Goal: Find specific page/section: Find specific page/section

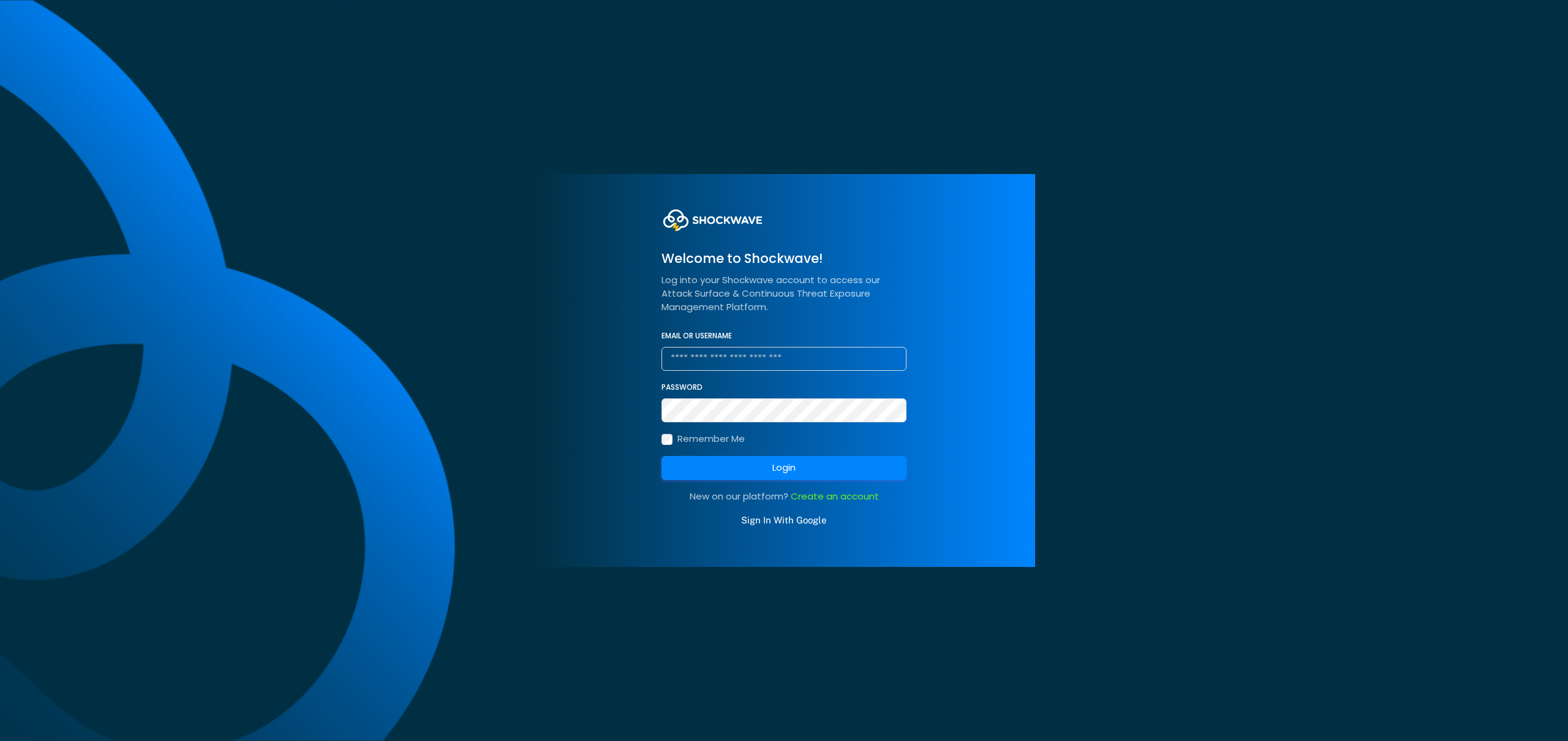
click at [782, 519] on link "Sign In With Google" at bounding box center [784, 519] width 86 height 11
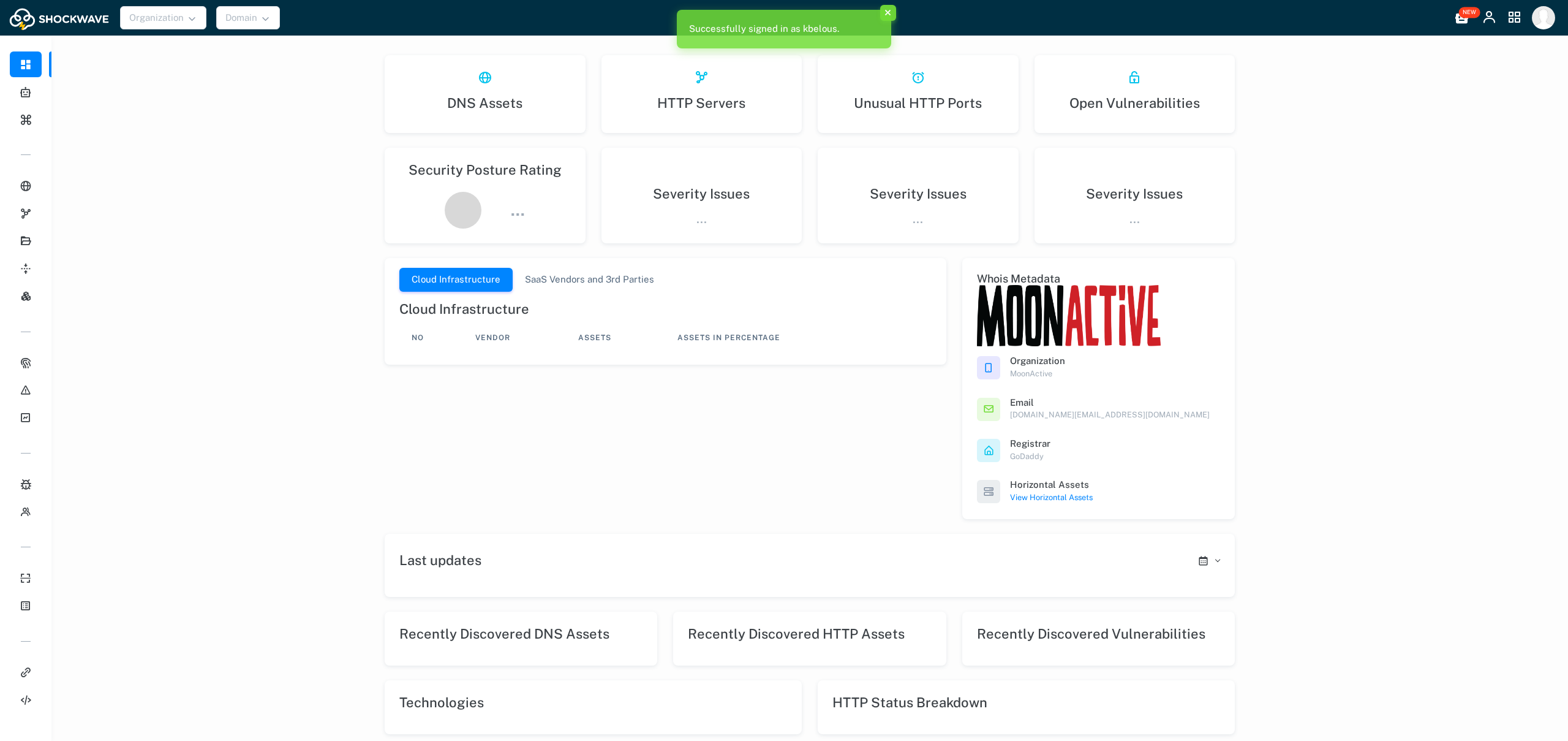
drag, startPoint x: 1408, startPoint y: 131, endPoint x: 1439, endPoint y: 118, distance: 33.6
click at [1408, 131] on div "DNS Assets There is no data here HTTP Servers There is no data here Unusual HTT…" at bounding box center [810, 577] width 1516 height 1076
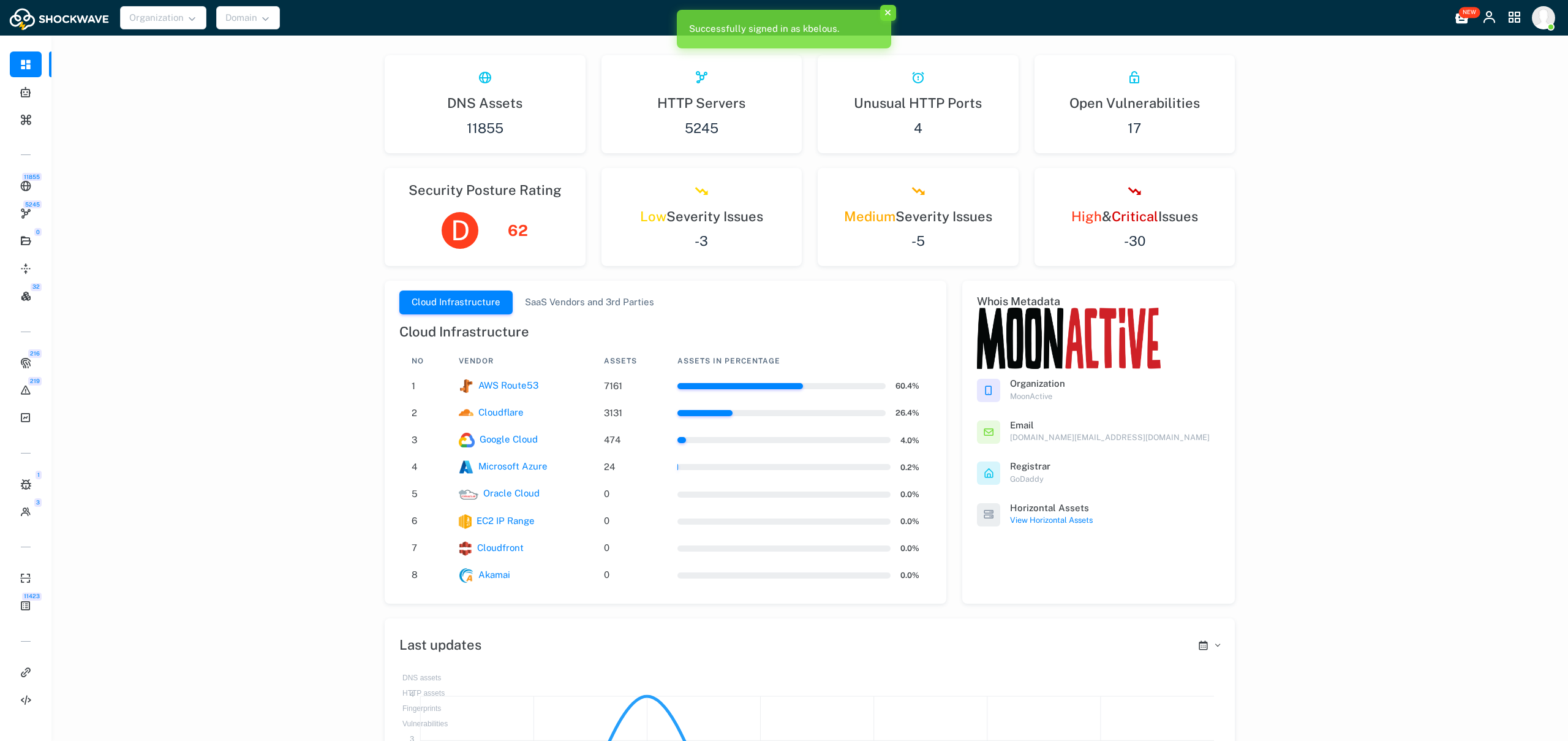
click at [1542, 18] on img at bounding box center [1543, 18] width 23 height 23
click at [1512, 22] on icon at bounding box center [1515, 18] width 16 height 16
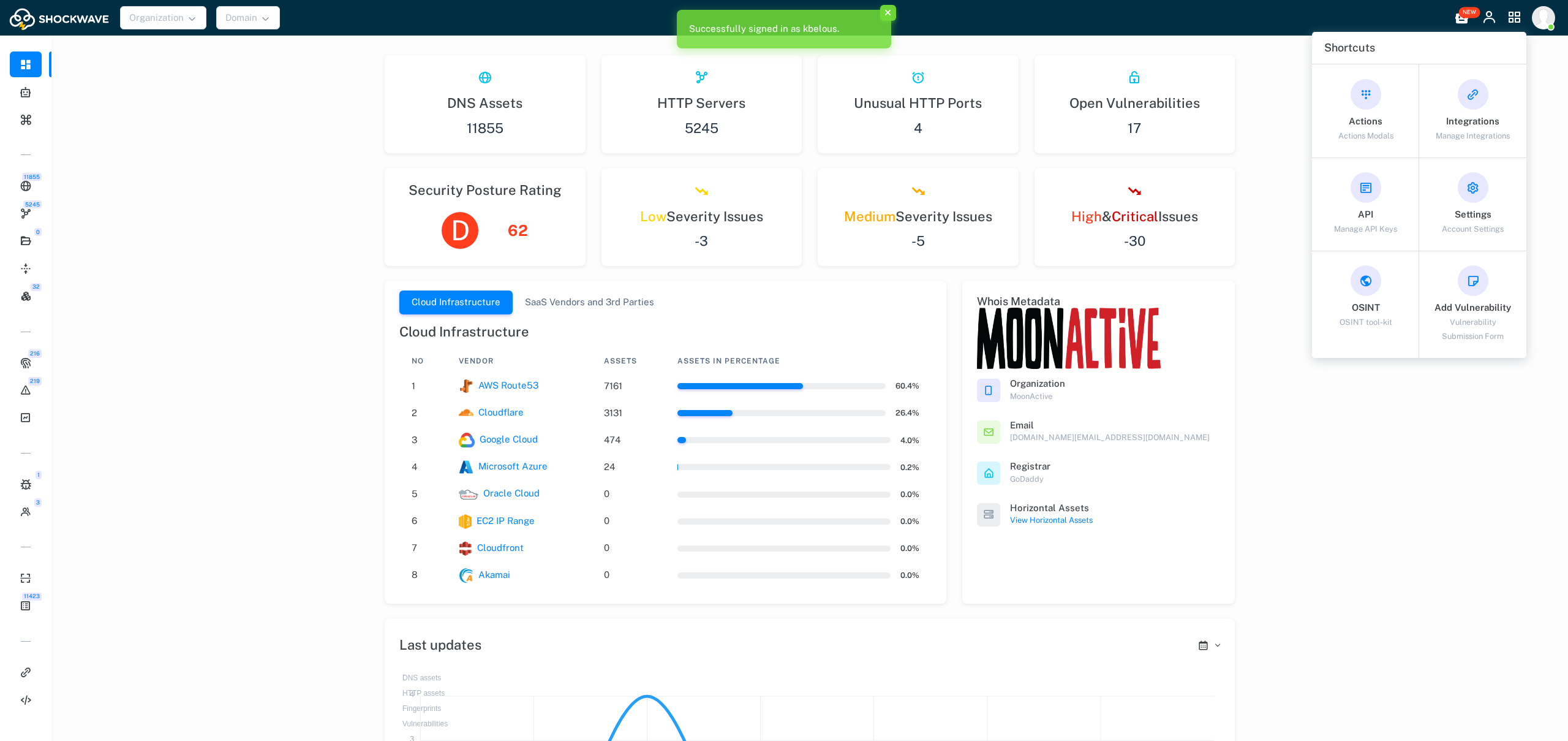
click at [1512, 22] on icon at bounding box center [1515, 18] width 16 height 16
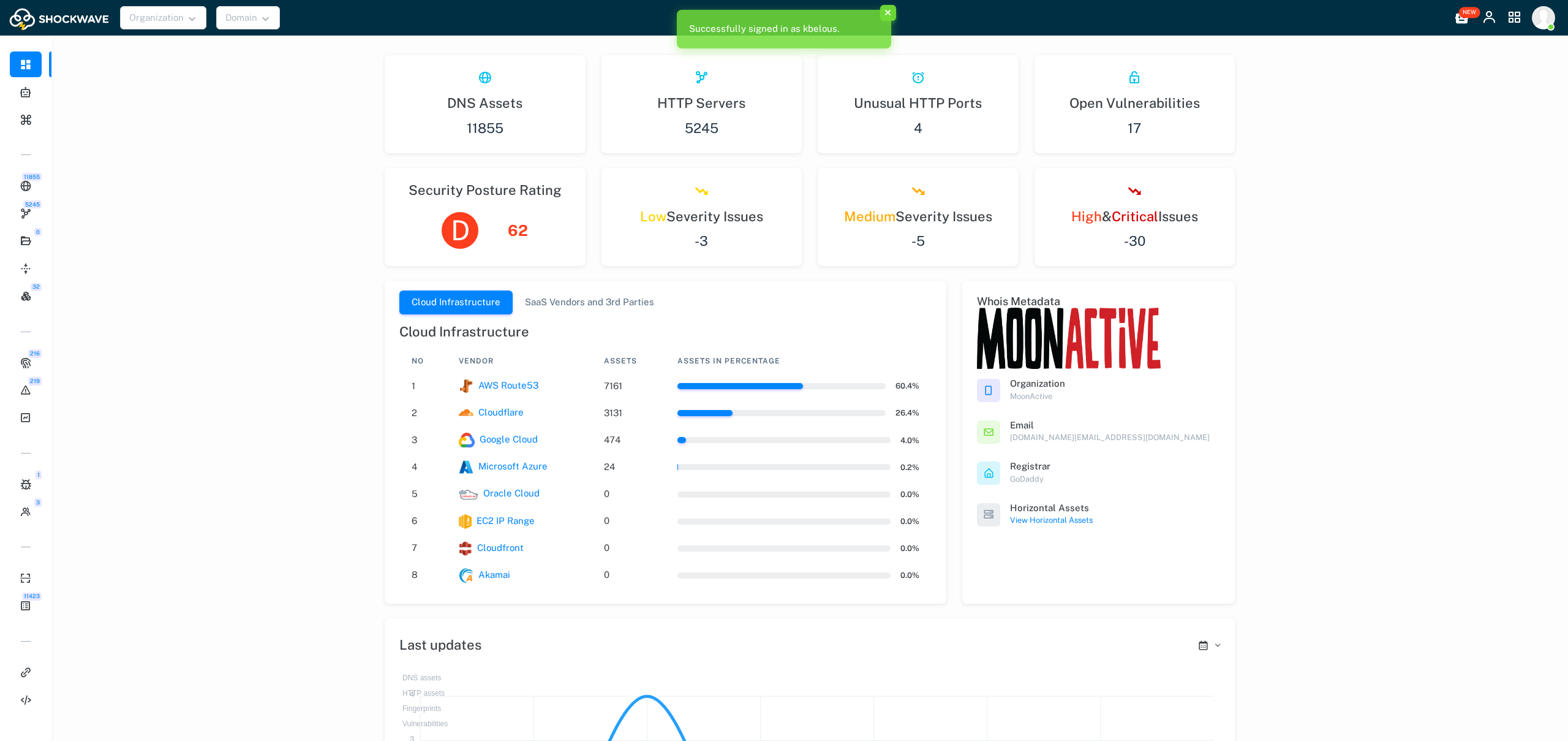
click at [1491, 15] on icon at bounding box center [1489, 18] width 16 height 16
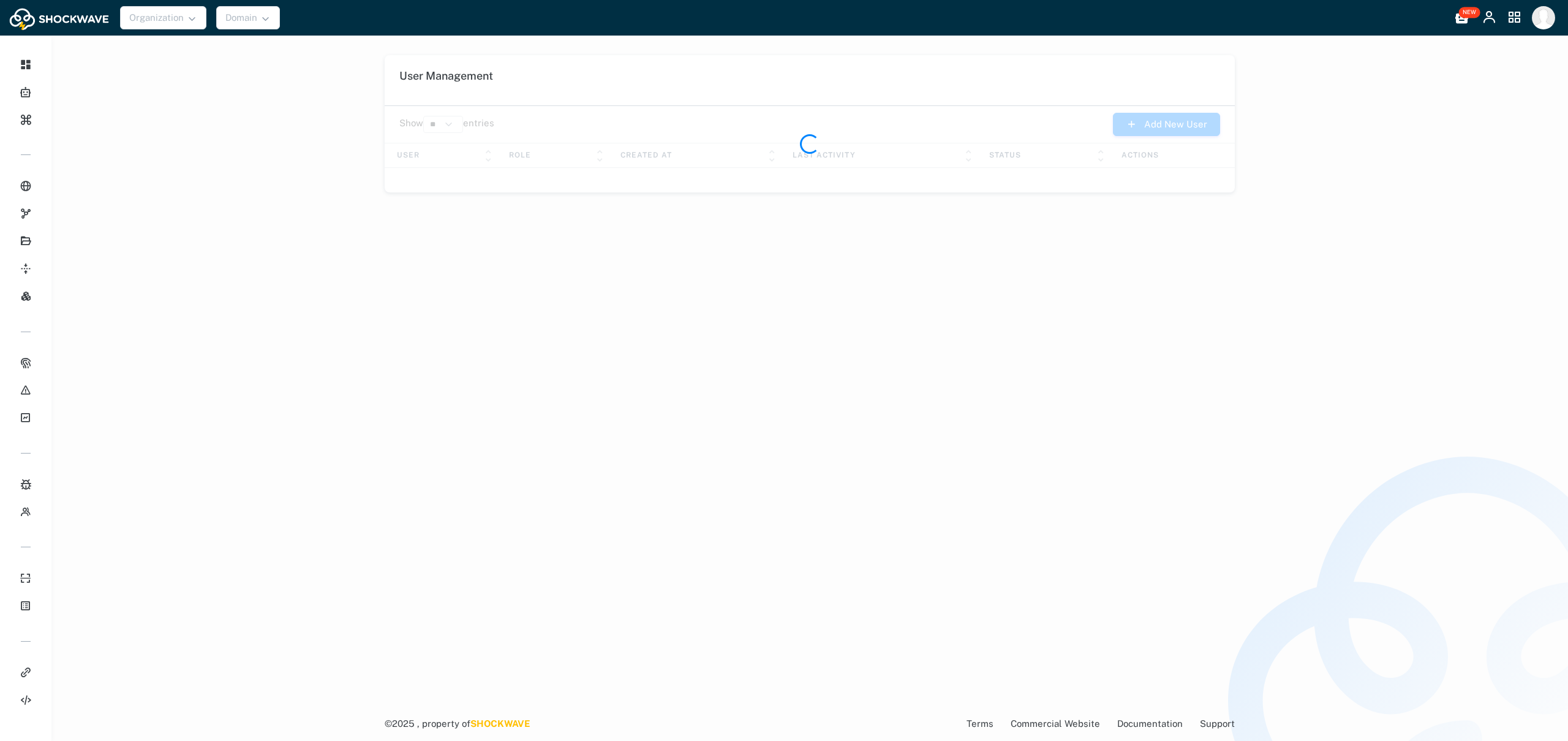
select select "**"
